Goal: Find specific page/section: Find specific page/section

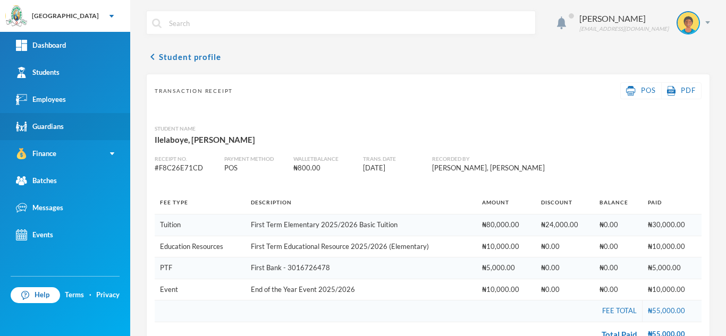
scroll to position [31, 0]
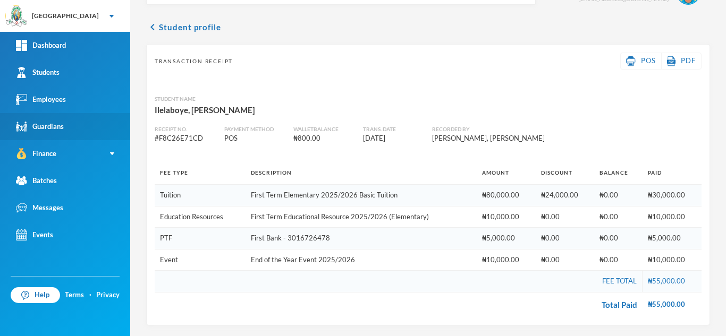
click at [52, 116] on link "Guardians" at bounding box center [65, 126] width 130 height 27
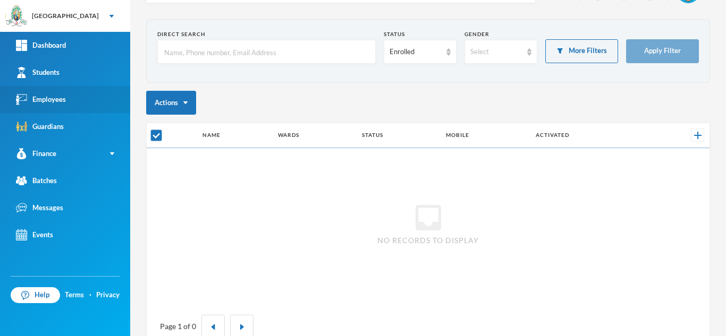
click at [52, 104] on div "Employees" at bounding box center [41, 99] width 50 height 11
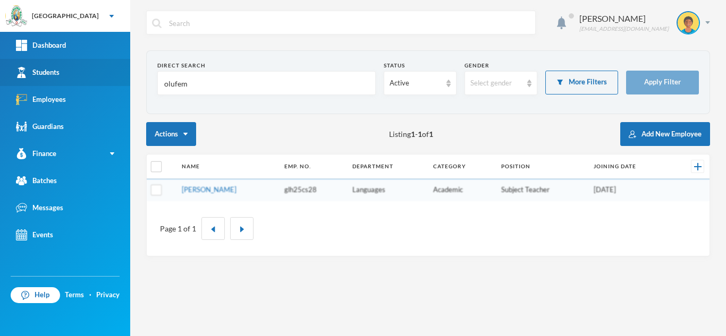
drag, startPoint x: 235, startPoint y: 87, endPoint x: 129, endPoint y: 84, distance: 106.3
click at [129, 84] on div "Greenland Hall Your Bluebic Account Greenland Hall Add a New School Dashboard S…" at bounding box center [363, 168] width 726 height 336
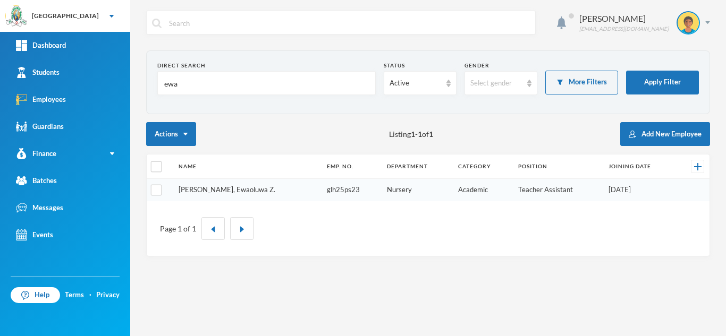
type input "ewa"
click at [227, 191] on link "[PERSON_NAME], Ewaoluwa Z." at bounding box center [227, 189] width 97 height 9
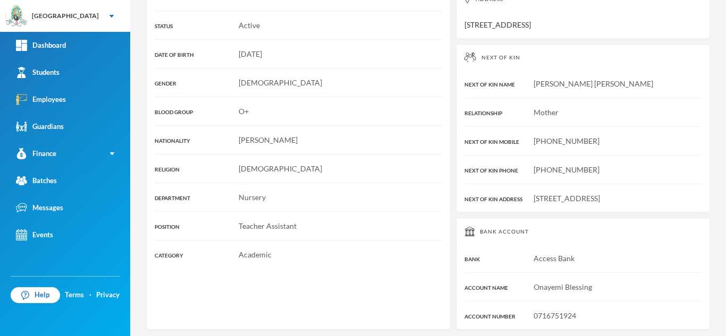
scroll to position [284, 0]
